Goal: Task Accomplishment & Management: Manage account settings

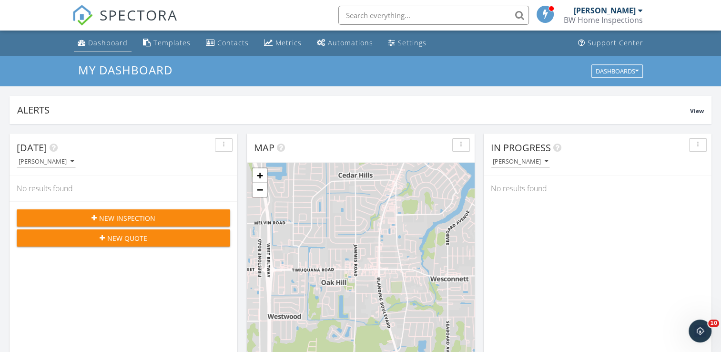
click at [107, 43] on div "Dashboard" at bounding box center [108, 42] width 40 height 9
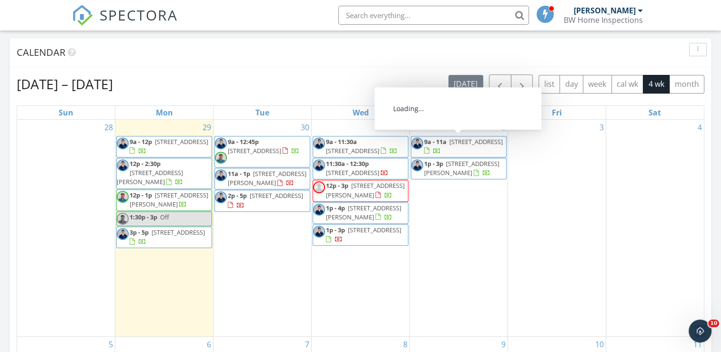
scroll to position [477, 0]
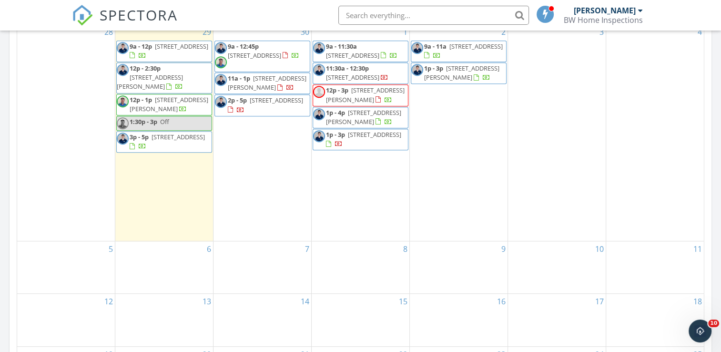
click at [281, 51] on span "[STREET_ADDRESS]" at bounding box center [254, 55] width 53 height 9
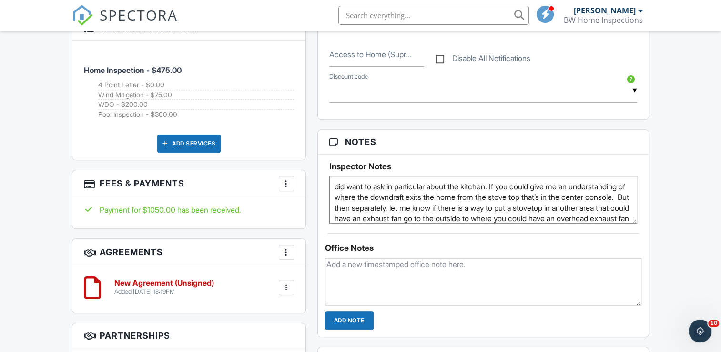
type textarea "did want to ask in particular about the kitchen. If you could give me an unders…"
click at [442, 148] on h3 "Notes" at bounding box center [483, 142] width 331 height 25
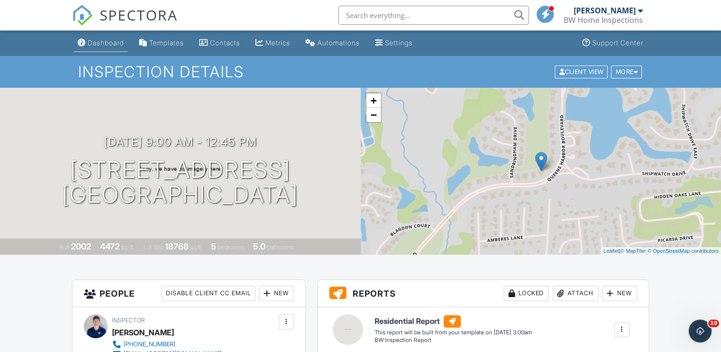
click at [128, 51] on link "Dashboard" at bounding box center [101, 43] width 54 height 18
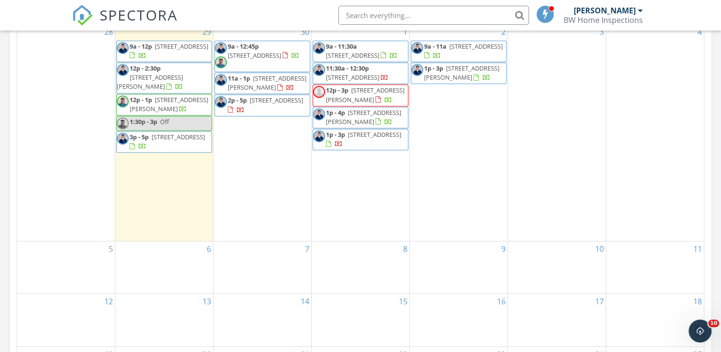
scroll to position [429, 0]
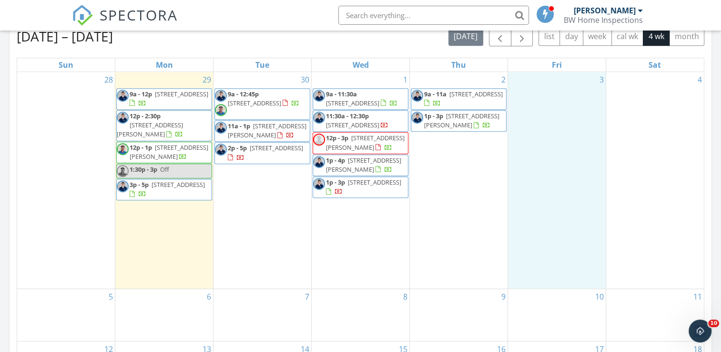
click at [535, 184] on div "3" at bounding box center [557, 180] width 98 height 216
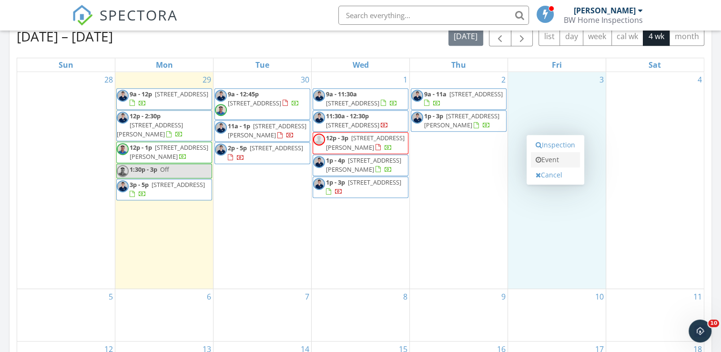
click at [550, 160] on link "Event" at bounding box center [555, 159] width 49 height 15
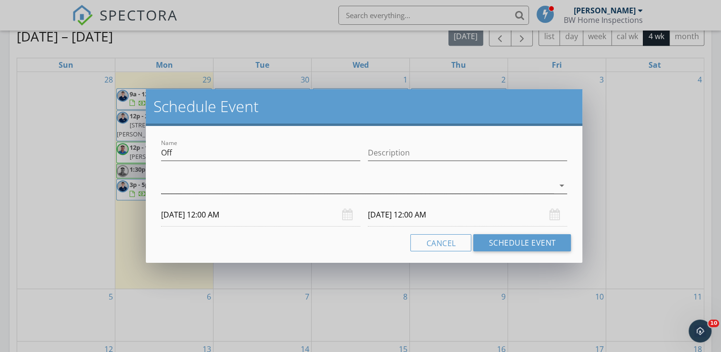
click at [378, 187] on div at bounding box center [357, 186] width 393 height 16
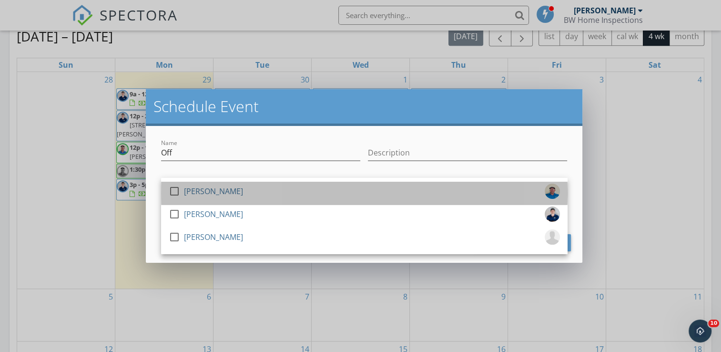
click at [215, 192] on div "[PERSON_NAME]" at bounding box center [213, 191] width 59 height 15
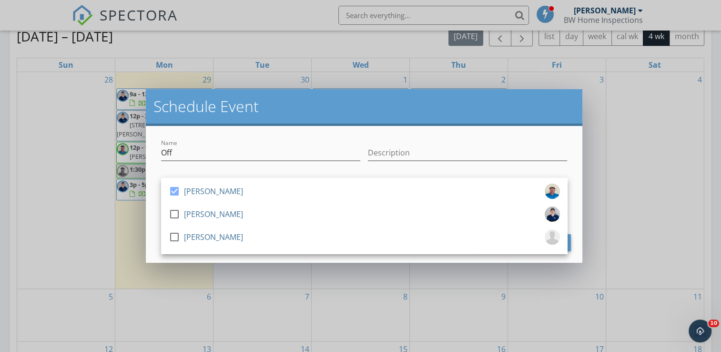
click at [291, 117] on div "Schedule Event" at bounding box center [364, 107] width 437 height 37
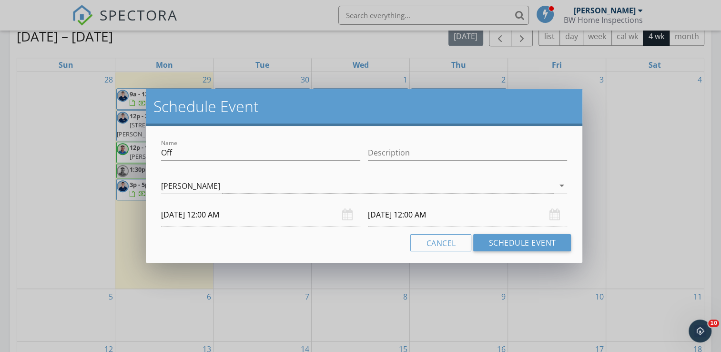
click at [266, 217] on input "10/03/2025 12:00 AM" at bounding box center [260, 214] width 199 height 23
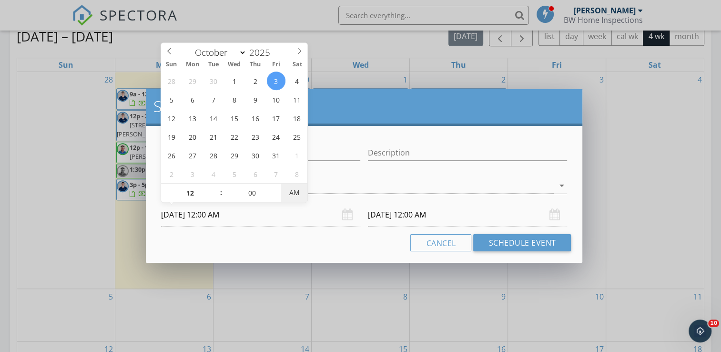
type input "10/03/2025 12:00 PM"
type input "10/04/2025 12:00 PM"
click at [300, 192] on span "PM" at bounding box center [294, 192] width 26 height 19
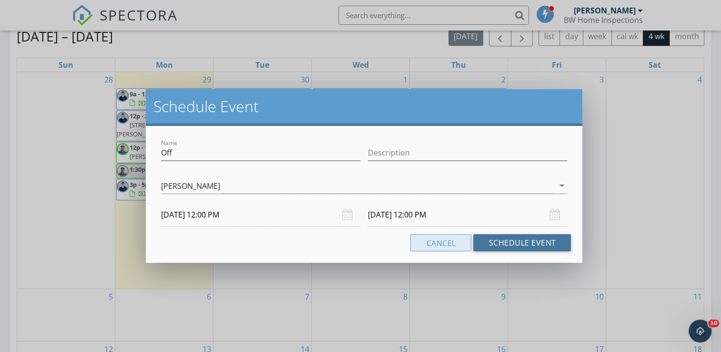
click at [490, 239] on button "Schedule Event" at bounding box center [522, 242] width 98 height 17
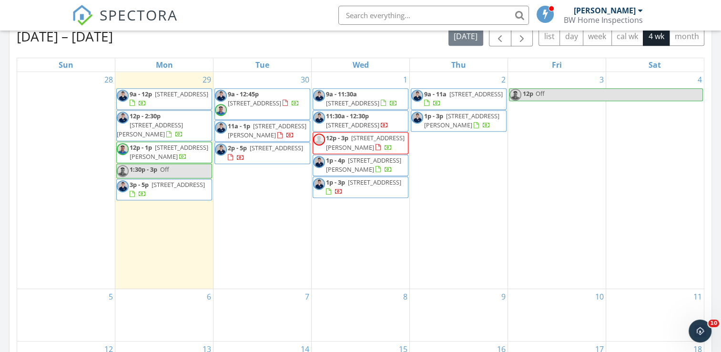
click at [557, 100] on span "Off" at bounding box center [618, 95] width 167 height 12
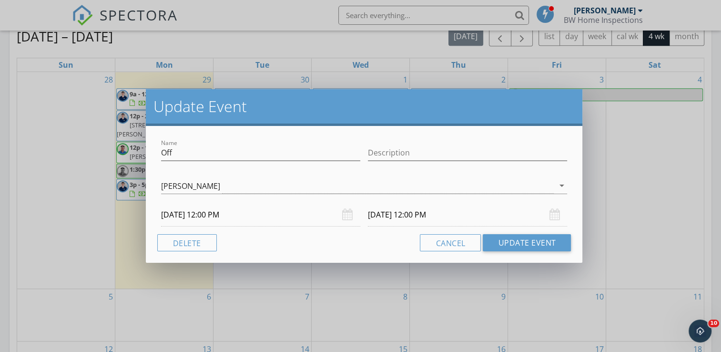
click at [252, 196] on div "Jere Pitman arrow_drop_down" at bounding box center [364, 190] width 407 height 25
click at [257, 188] on div "[PERSON_NAME]" at bounding box center [357, 186] width 393 height 16
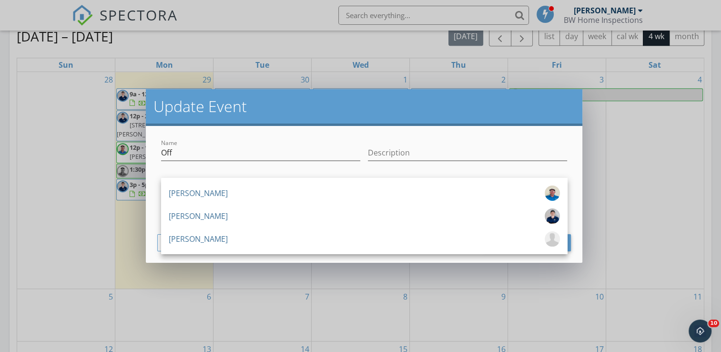
click at [252, 192] on div "[PERSON_NAME]" at bounding box center [364, 192] width 391 height 15
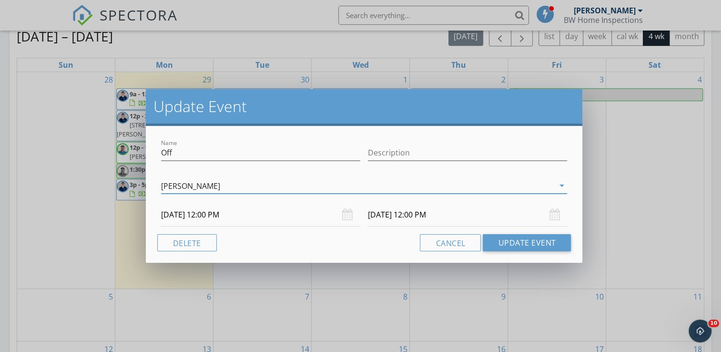
click at [232, 186] on div "[PERSON_NAME]" at bounding box center [357, 186] width 393 height 16
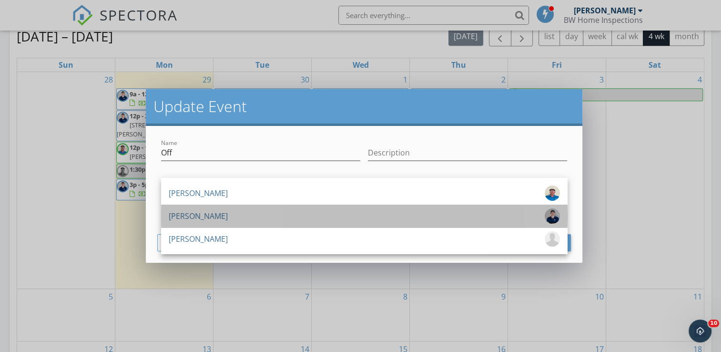
click at [234, 219] on div "[PERSON_NAME]" at bounding box center [364, 215] width 391 height 15
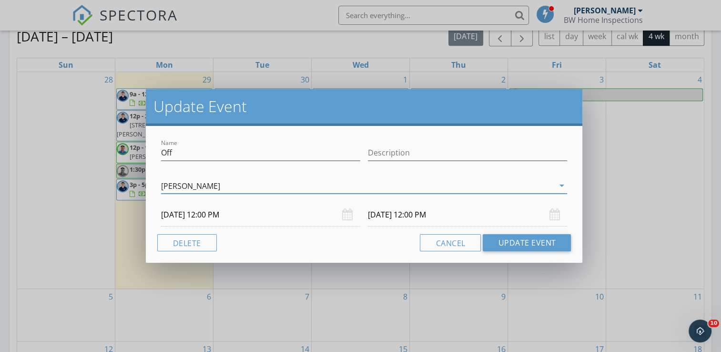
click at [255, 219] on input "10/03/2025 12:00 PM" at bounding box center [260, 214] width 199 height 23
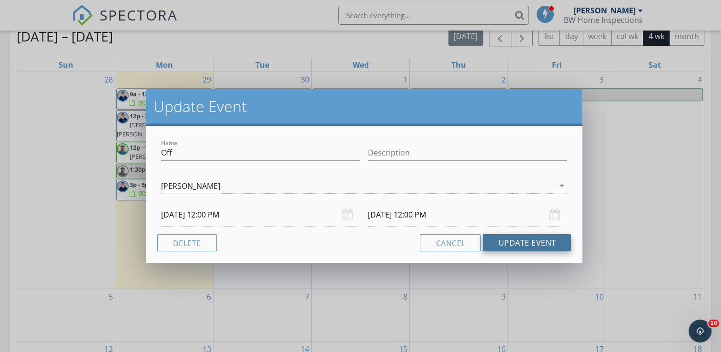
click at [500, 242] on button "Update Event" at bounding box center [527, 242] width 88 height 17
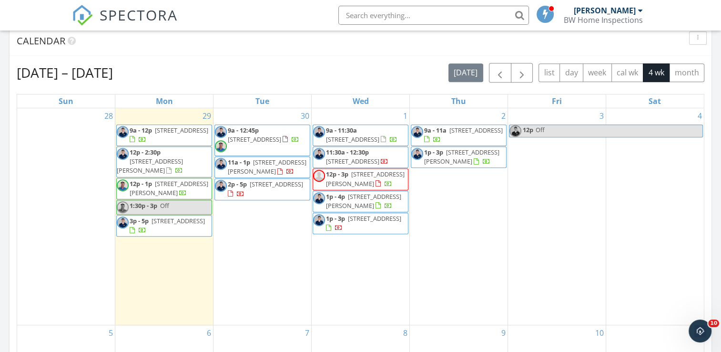
scroll to position [334, 0]
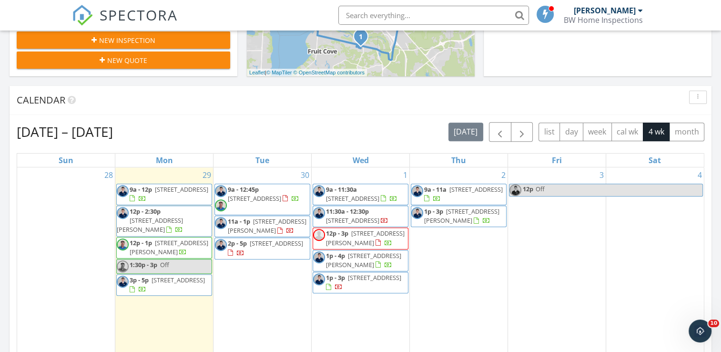
click at [231, 122] on div "Sep 28 – Oct 25, 2025 today list day week cal wk 4 wk month" at bounding box center [361, 132] width 688 height 20
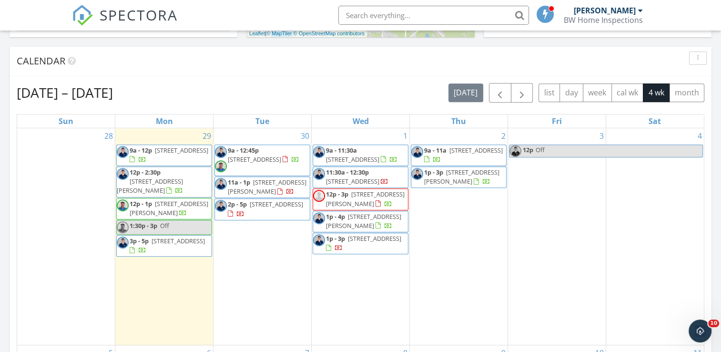
scroll to position [429, 0]
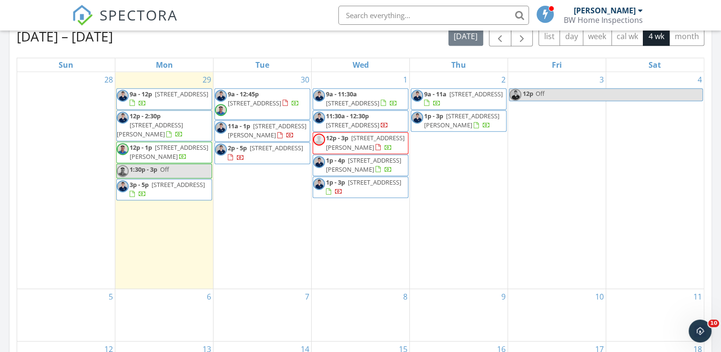
drag, startPoint x: 380, startPoint y: 14, endPoint x: 370, endPoint y: 9, distance: 11.5
click at [378, 13] on input "text" at bounding box center [433, 15] width 191 height 19
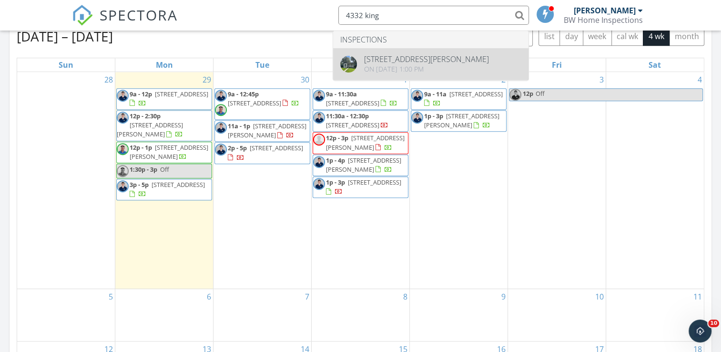
type input "4332 king"
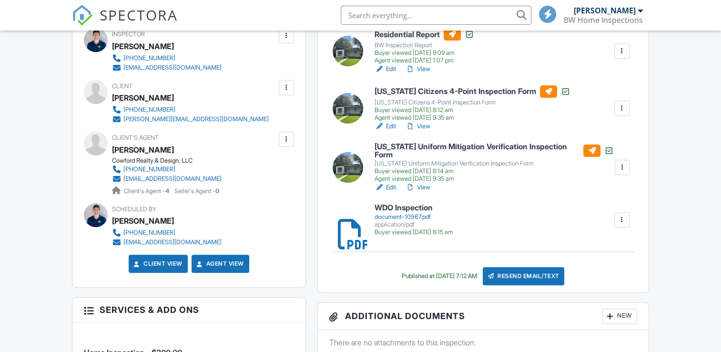
click at [393, 123] on link "Edit" at bounding box center [385, 127] width 21 height 10
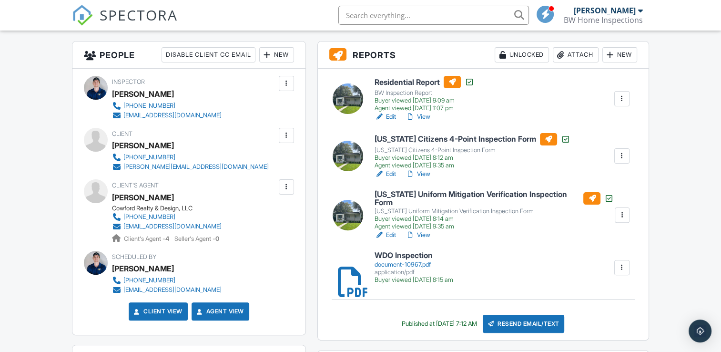
click at [428, 119] on link "View" at bounding box center [418, 117] width 25 height 10
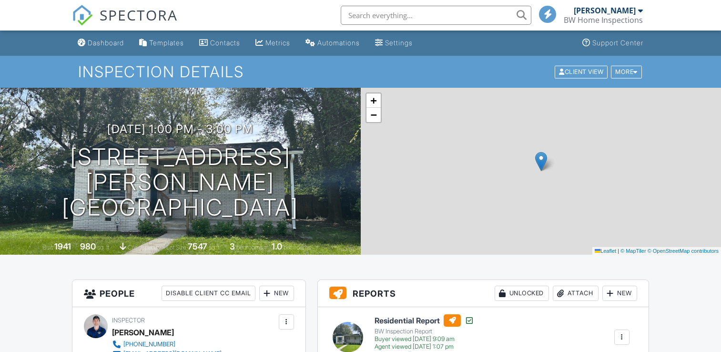
scroll to position [191, 0]
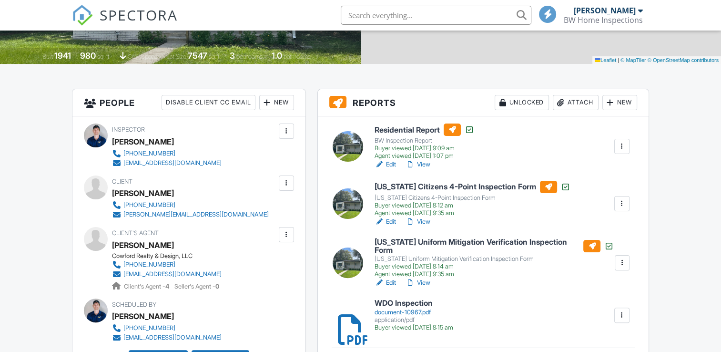
click at [426, 220] on link "View" at bounding box center [418, 222] width 25 height 10
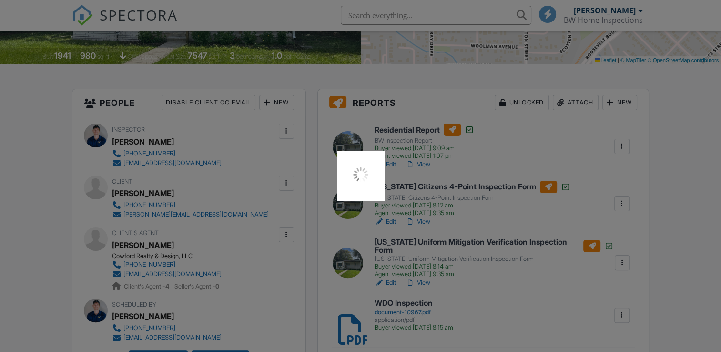
scroll to position [0, 0]
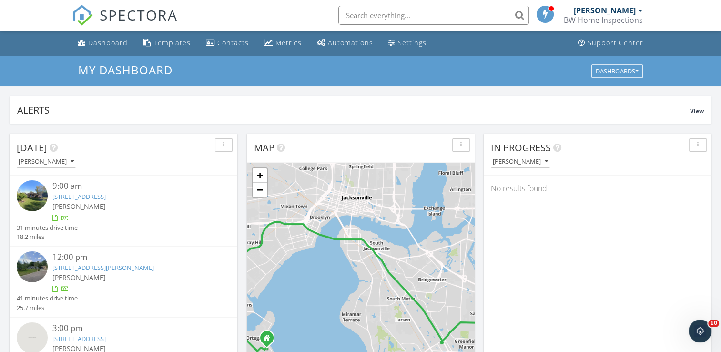
click at [407, 12] on input "text" at bounding box center [433, 15] width 191 height 19
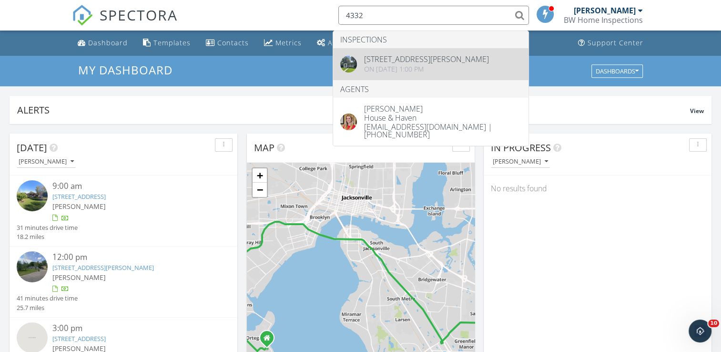
type input "4332"
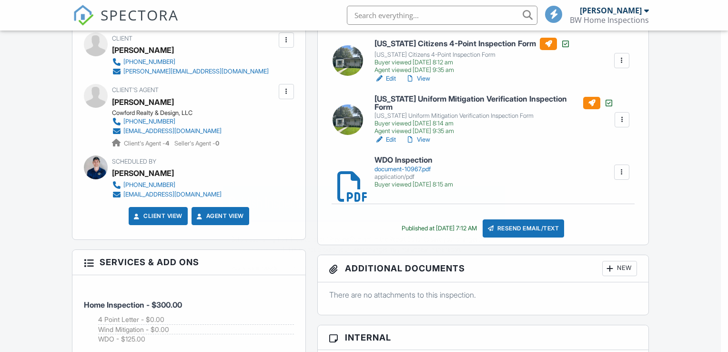
scroll to position [334, 0]
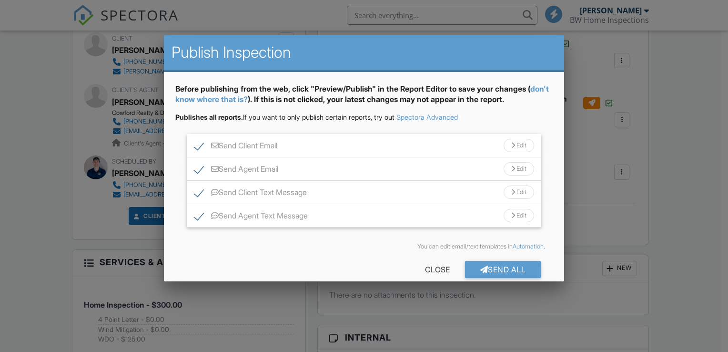
click at [203, 191] on label "Send Client Text Message" at bounding box center [250, 194] width 112 height 12
checkbox input "false"
click at [194, 143] on label "Send Client Email" at bounding box center [235, 147] width 83 height 12
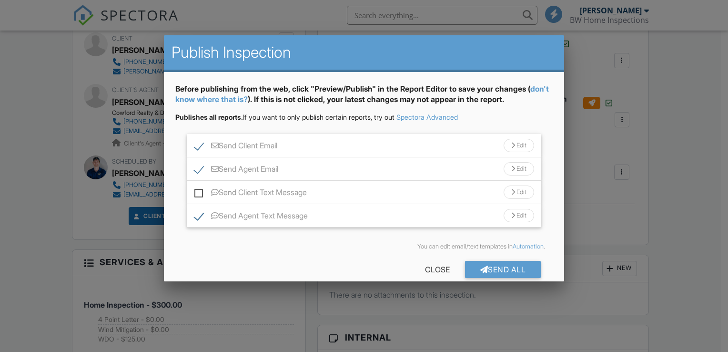
checkbox input "false"
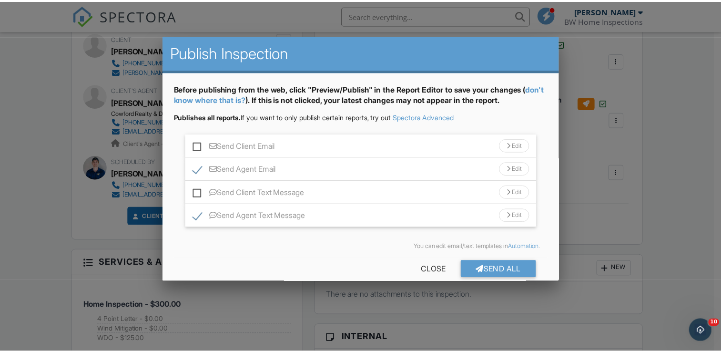
scroll to position [13, 0]
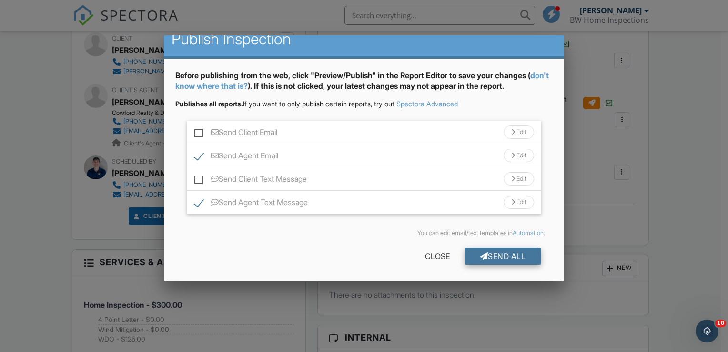
click at [479, 255] on div "Send All" at bounding box center [503, 255] width 76 height 17
click at [481, 257] on div "Send All" at bounding box center [503, 255] width 76 height 17
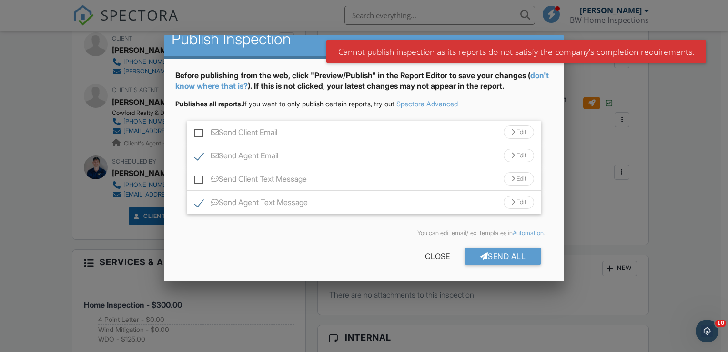
click at [684, 171] on div at bounding box center [364, 172] width 728 height 440
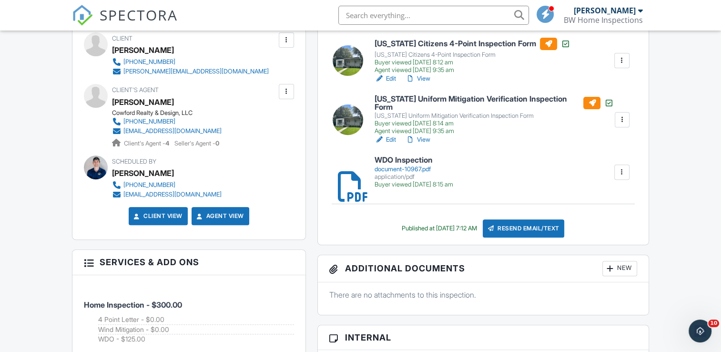
click at [421, 82] on link "View" at bounding box center [418, 79] width 25 height 10
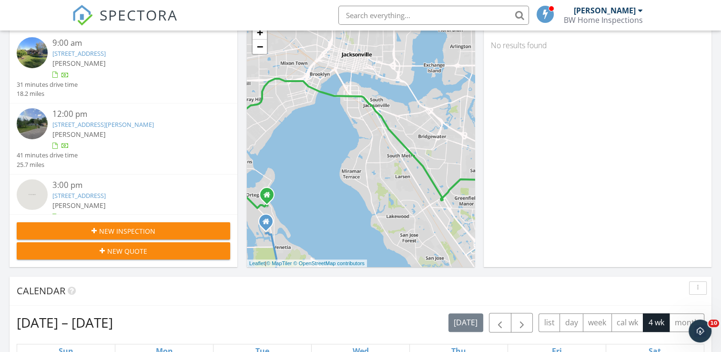
scroll to position [48, 0]
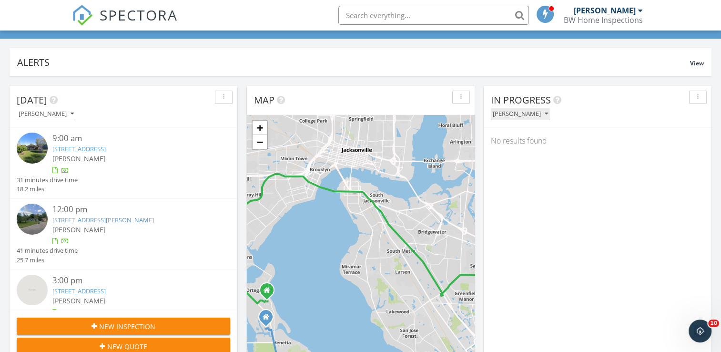
click at [512, 112] on div "[PERSON_NAME]" at bounding box center [520, 114] width 55 height 7
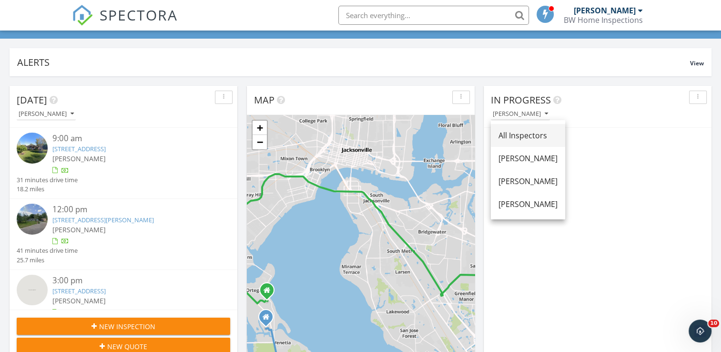
click at [506, 134] on div "All Inspectors" at bounding box center [528, 135] width 59 height 11
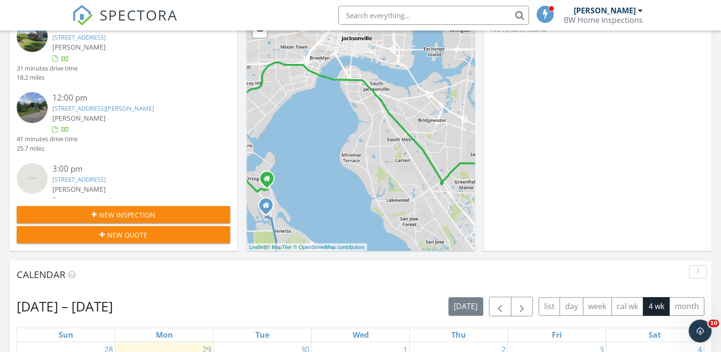
scroll to position [143, 0]
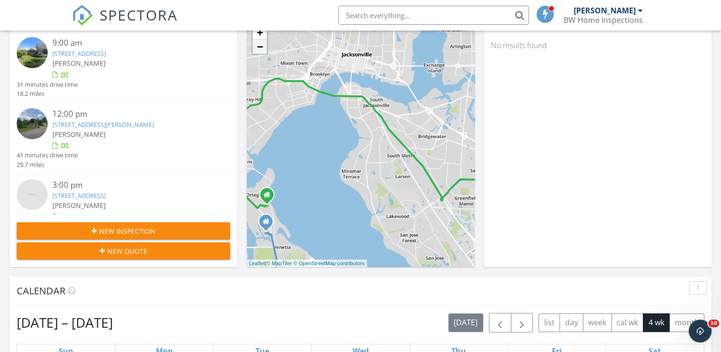
click at [262, 51] on link "−" at bounding box center [260, 47] width 14 height 14
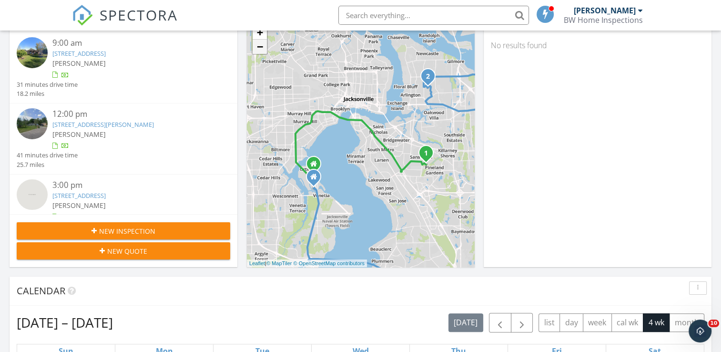
click at [258, 47] on link "−" at bounding box center [260, 47] width 14 height 14
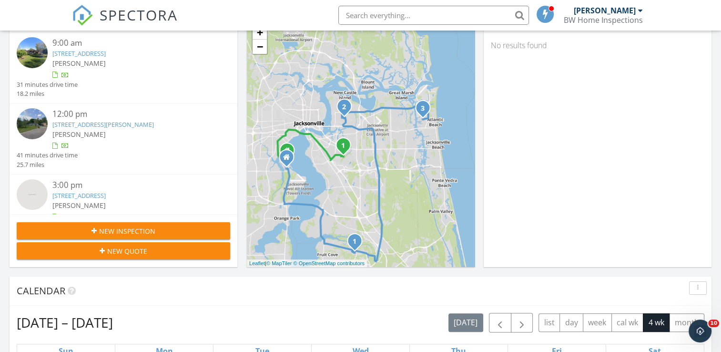
drag, startPoint x: 417, startPoint y: 152, endPoint x: 364, endPoint y: 155, distance: 53.0
click at [364, 155] on div "1 1 2 3 + − Roosevelt Boulevard, I 95 23.0 km, 25 min Head northwest on Arapaho…" at bounding box center [361, 143] width 228 height 247
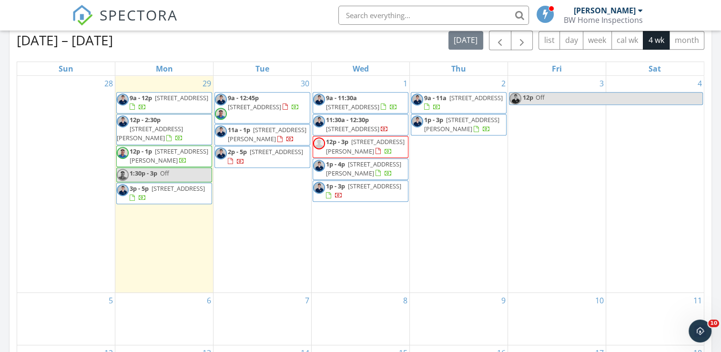
scroll to position [429, 0]
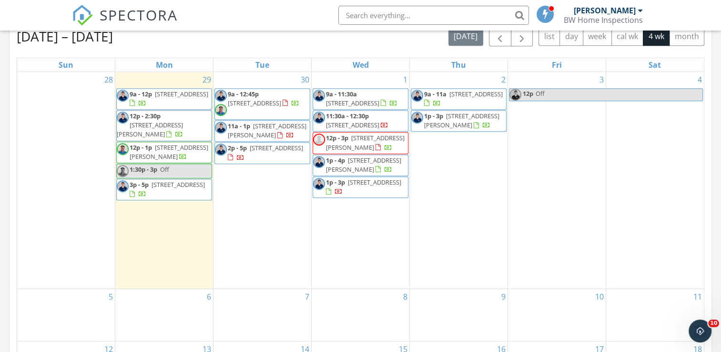
click at [359, 13] on input "text" at bounding box center [433, 15] width 191 height 19
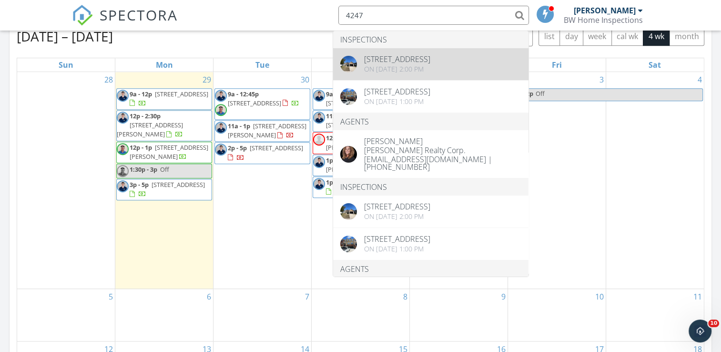
type input "4247"
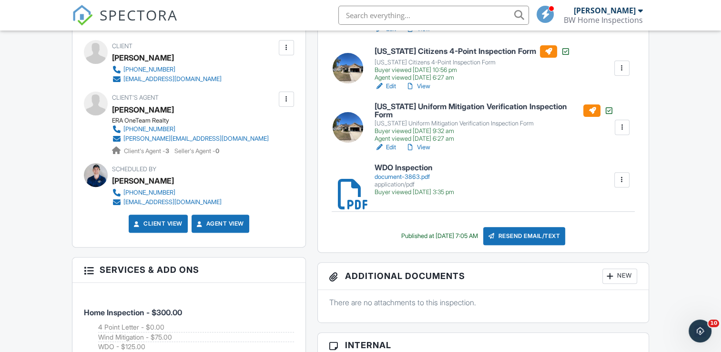
scroll to position [334, 0]
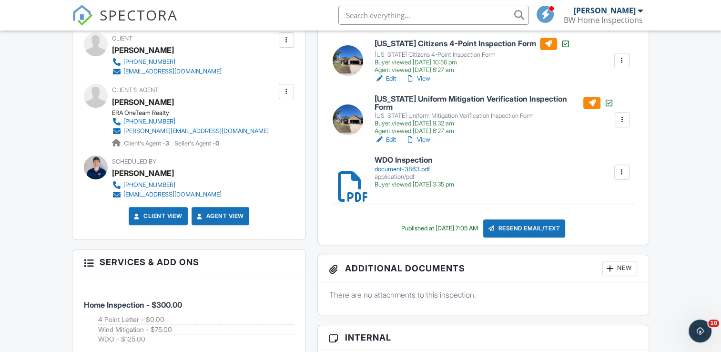
click at [393, 160] on h6 "WDO Inspection" at bounding box center [415, 160] width 80 height 9
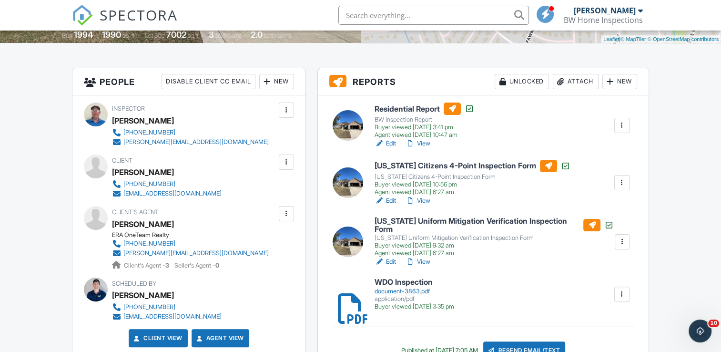
scroll to position [191, 0]
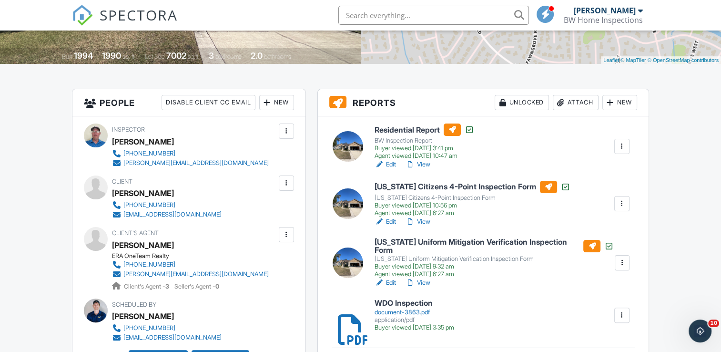
click at [424, 165] on link "View" at bounding box center [418, 165] width 25 height 10
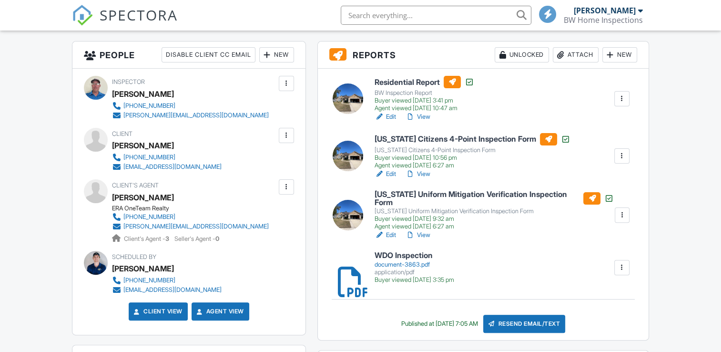
click at [419, 118] on link "View" at bounding box center [418, 117] width 25 height 10
